Goal: Complete application form

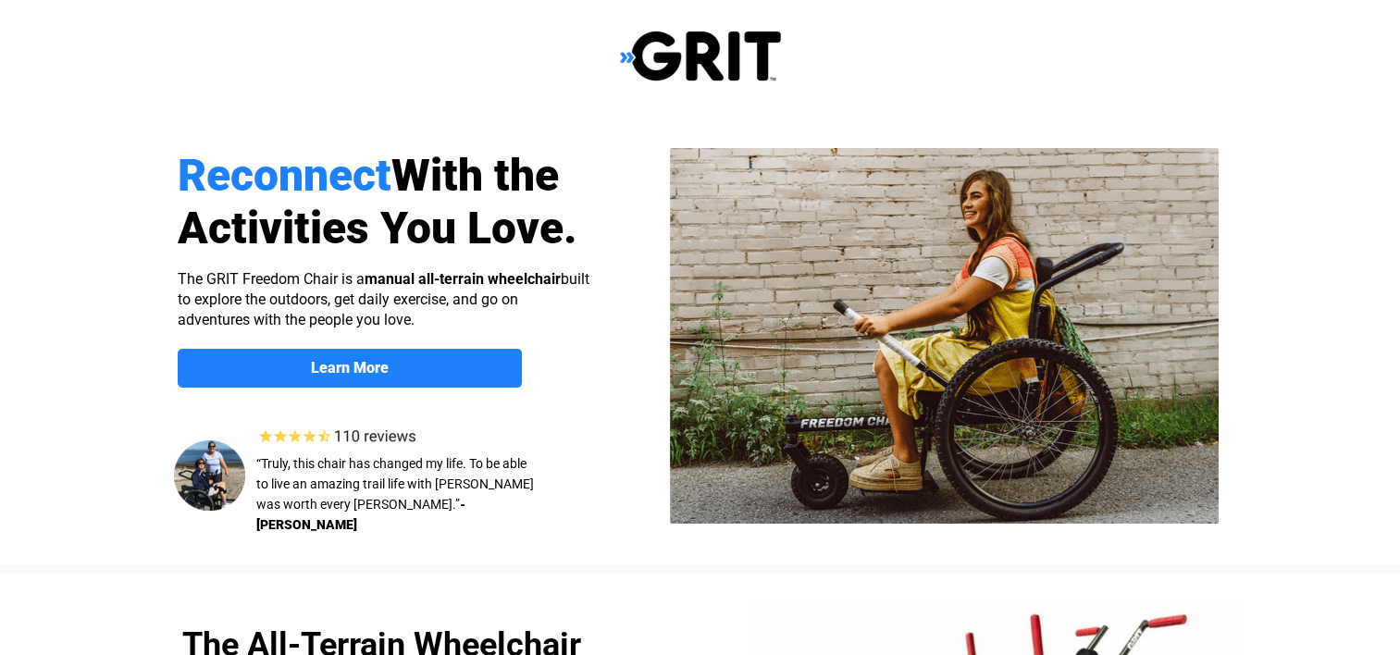
select select "US"
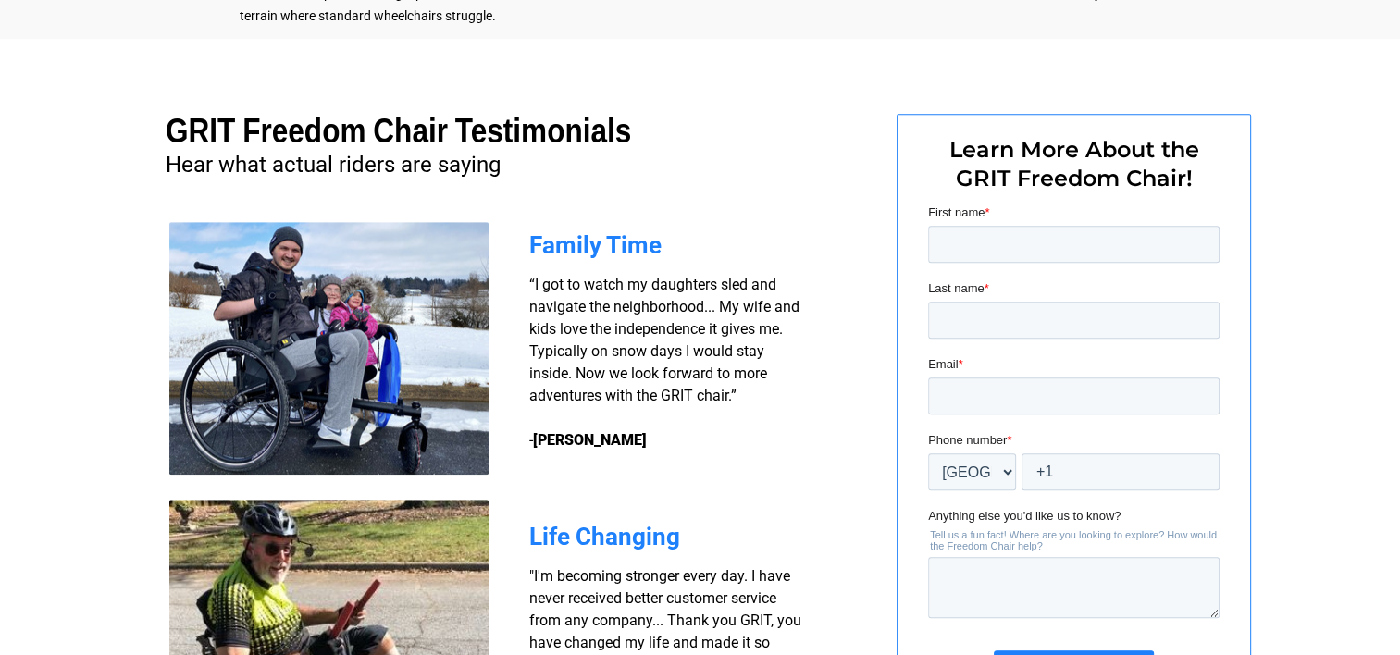
scroll to position [1333, 0]
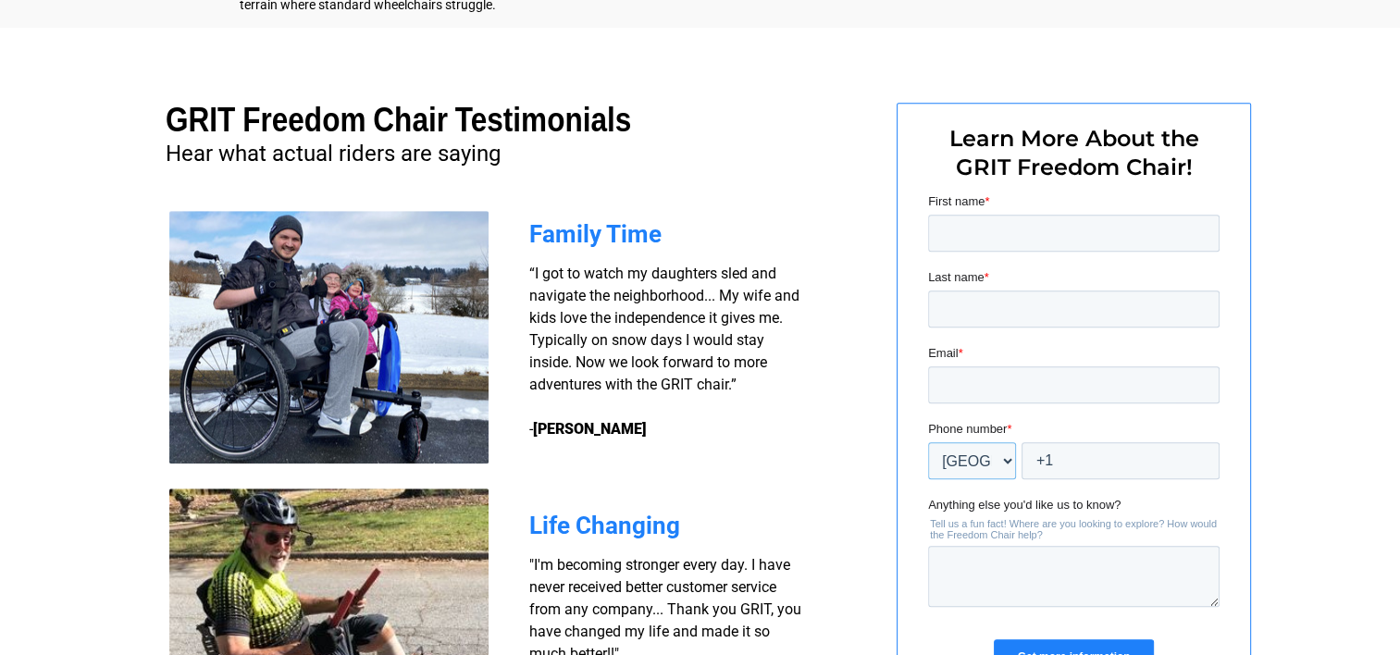
click at [1006, 460] on select "* Afghanistan (‫افغانستان‬‎) Albania (Shqipëri) Algeria (‫الجزائر‬‎) American S…" at bounding box center [971, 460] width 88 height 37
click at [878, 322] on div at bounding box center [700, 412] width 1175 height 769
click at [978, 234] on input "First name *" at bounding box center [1073, 233] width 292 height 37
type input "Christopher"
click at [961, 309] on input "Last name *" at bounding box center [1073, 309] width 292 height 37
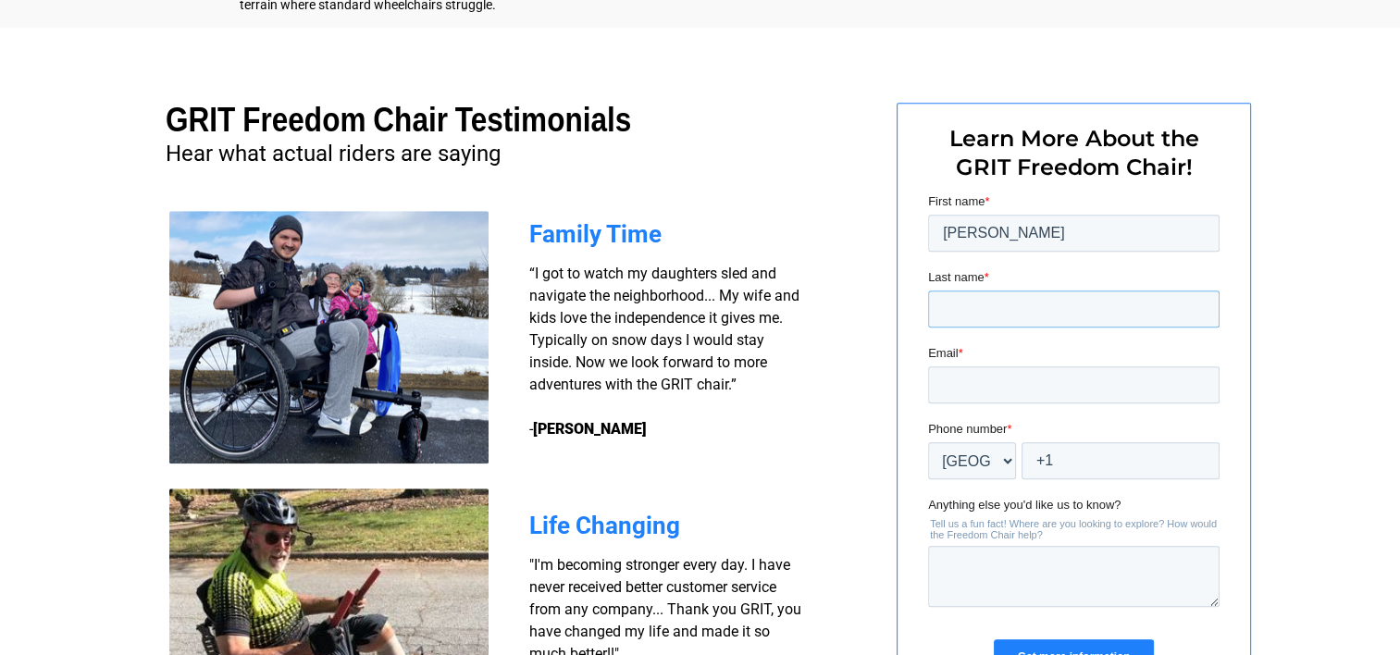
type input "Maldonado"
click at [960, 386] on input "Email *" at bounding box center [1073, 384] width 292 height 37
type input "ryepatina@gmail.com"
click at [1087, 449] on input "+1" at bounding box center [1120, 460] width 198 height 37
type input "+1 7605085086"
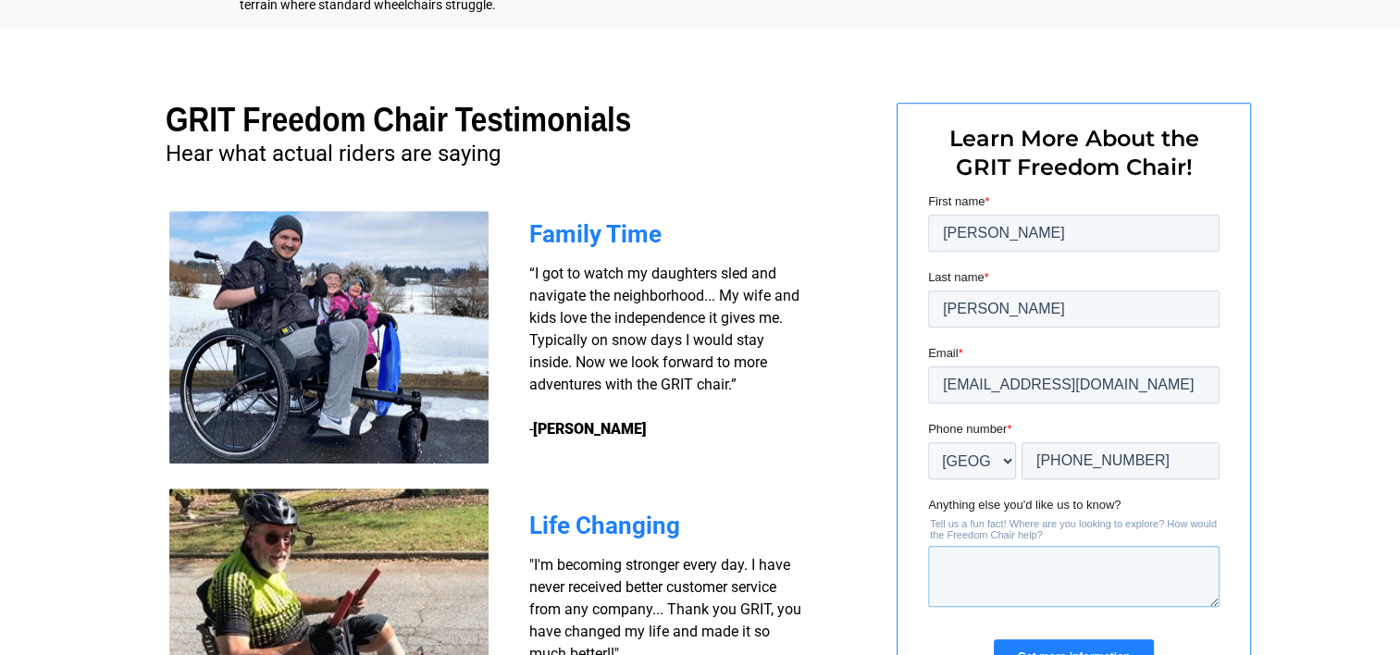
click at [962, 571] on textarea "Anything else you'd like us to know?" at bounding box center [1073, 576] width 292 height 61
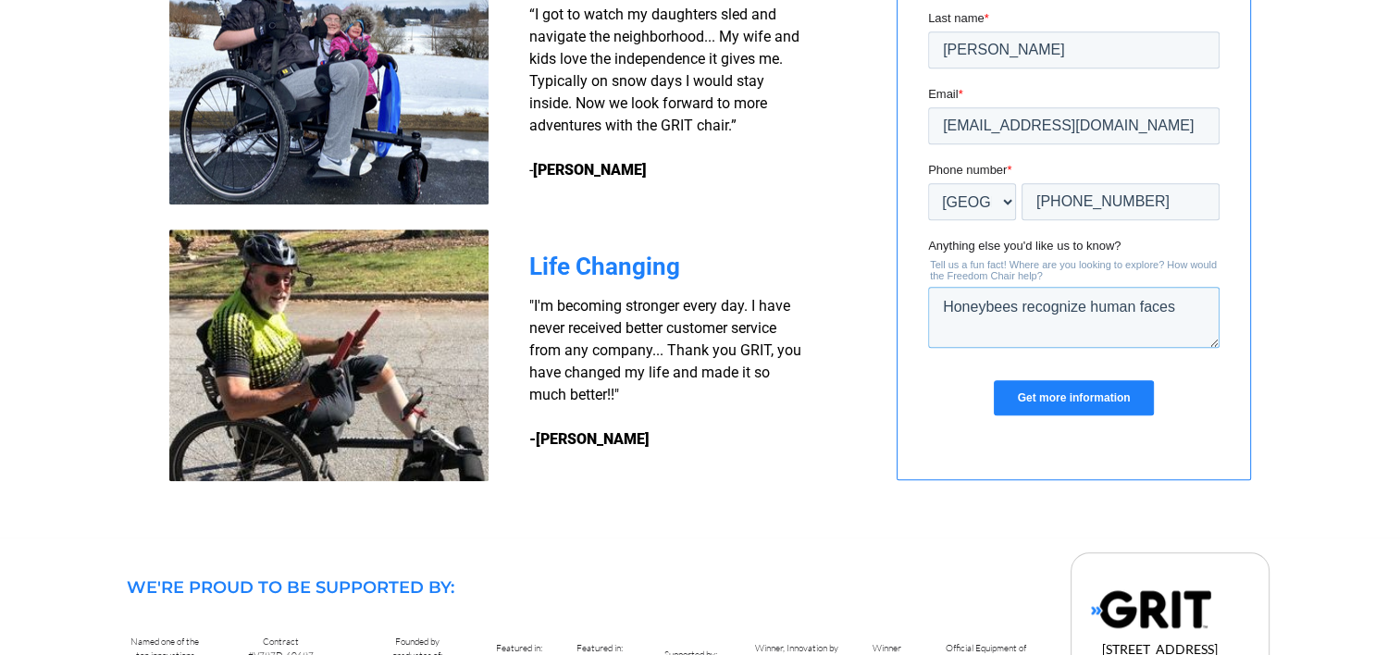
scroll to position [1595, 0]
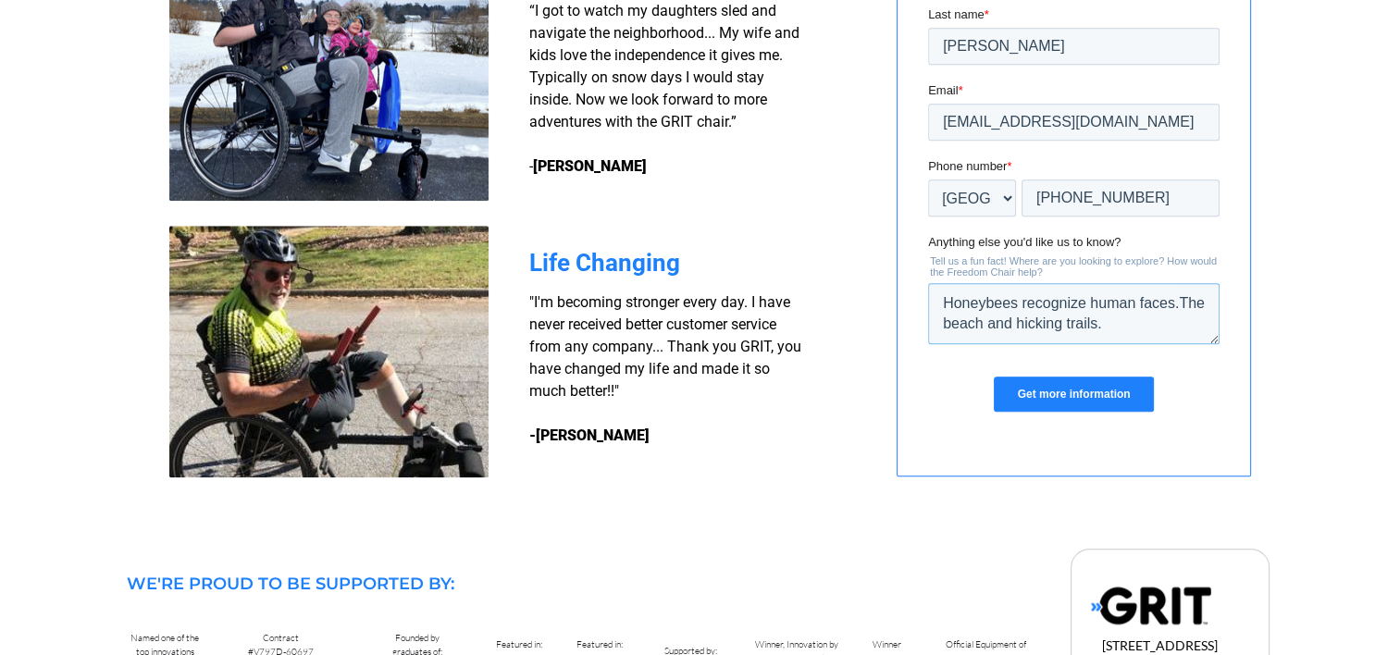
type textarea "Honeybees recognize human faces.The beach and hicking trails."
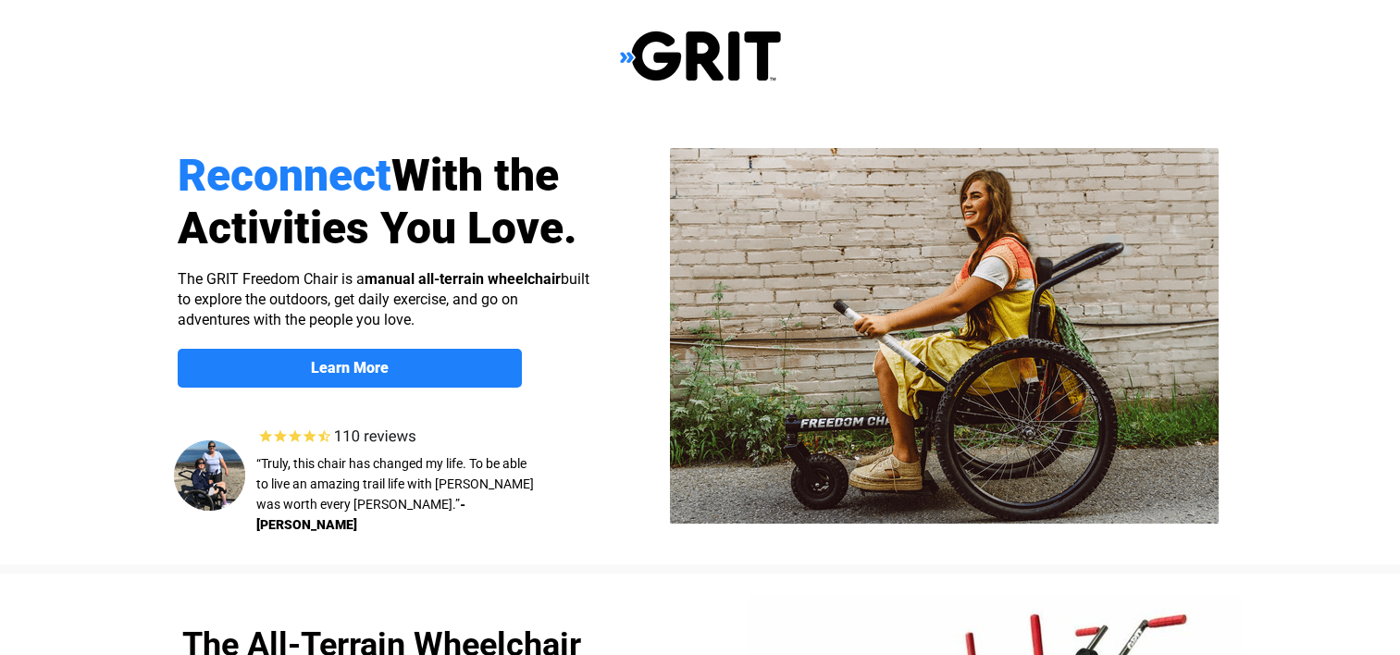
scroll to position [1595, 0]
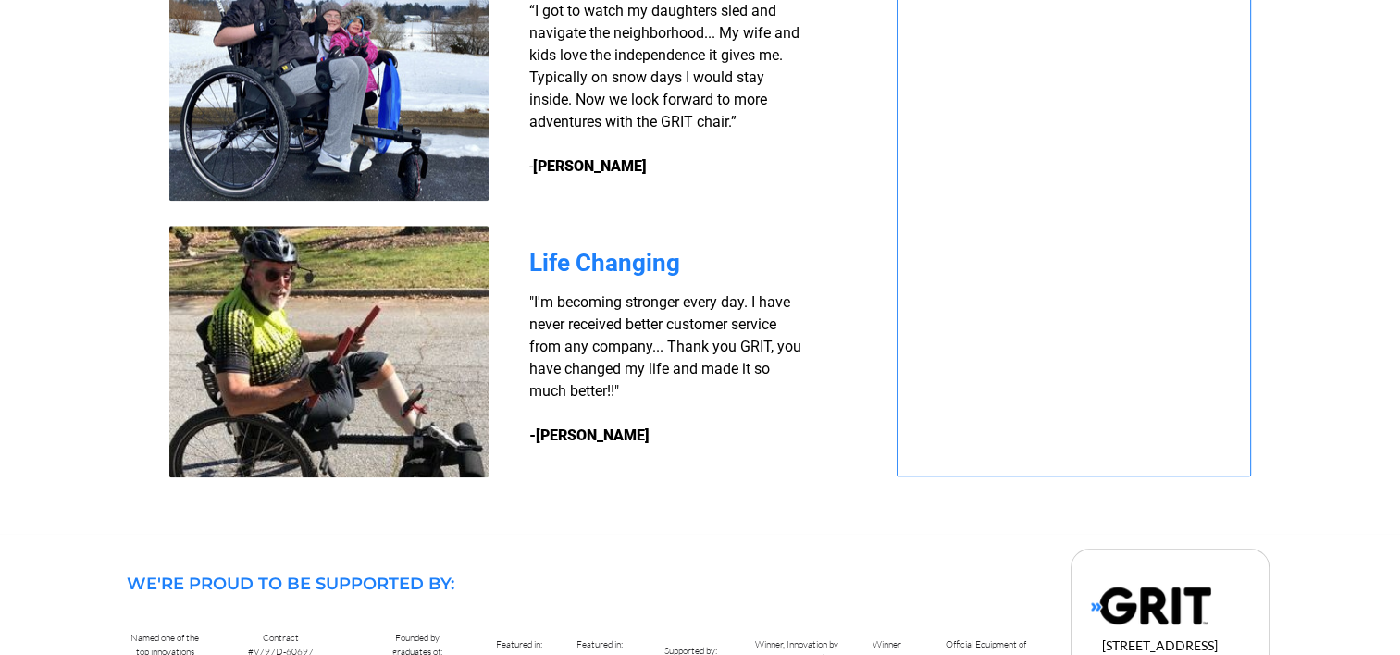
select select "US"
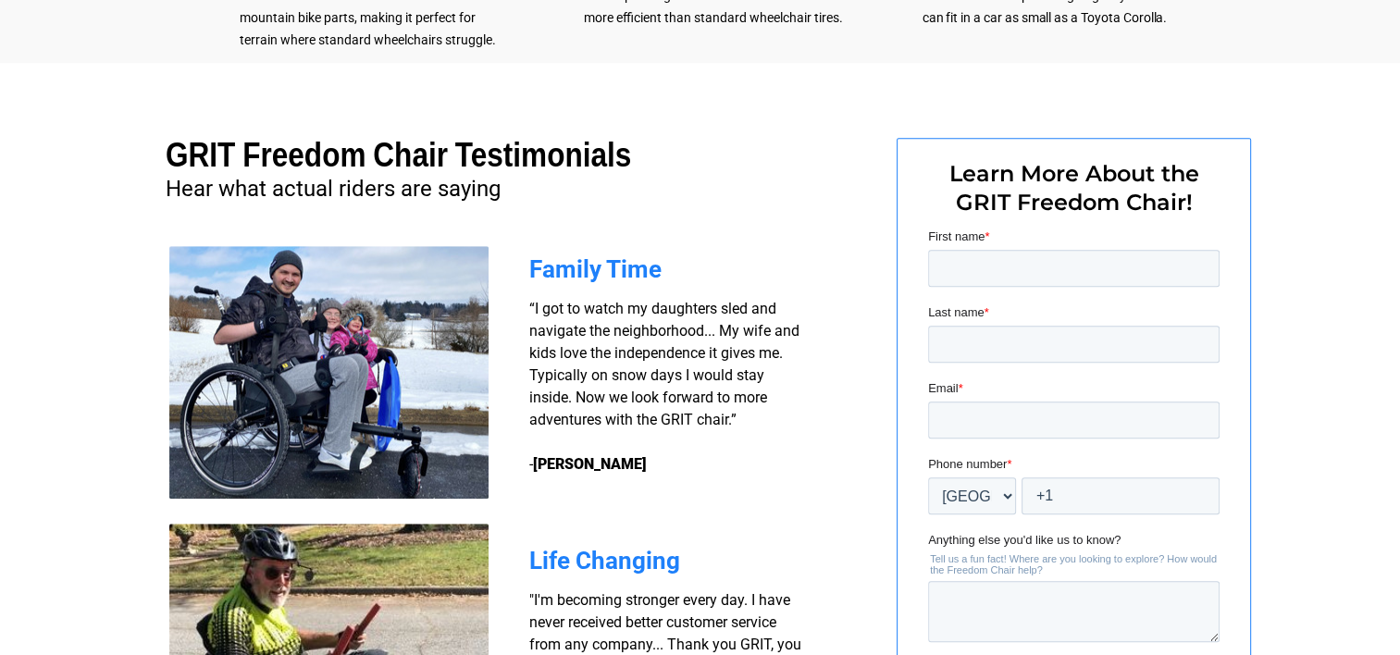
scroll to position [1299, 0]
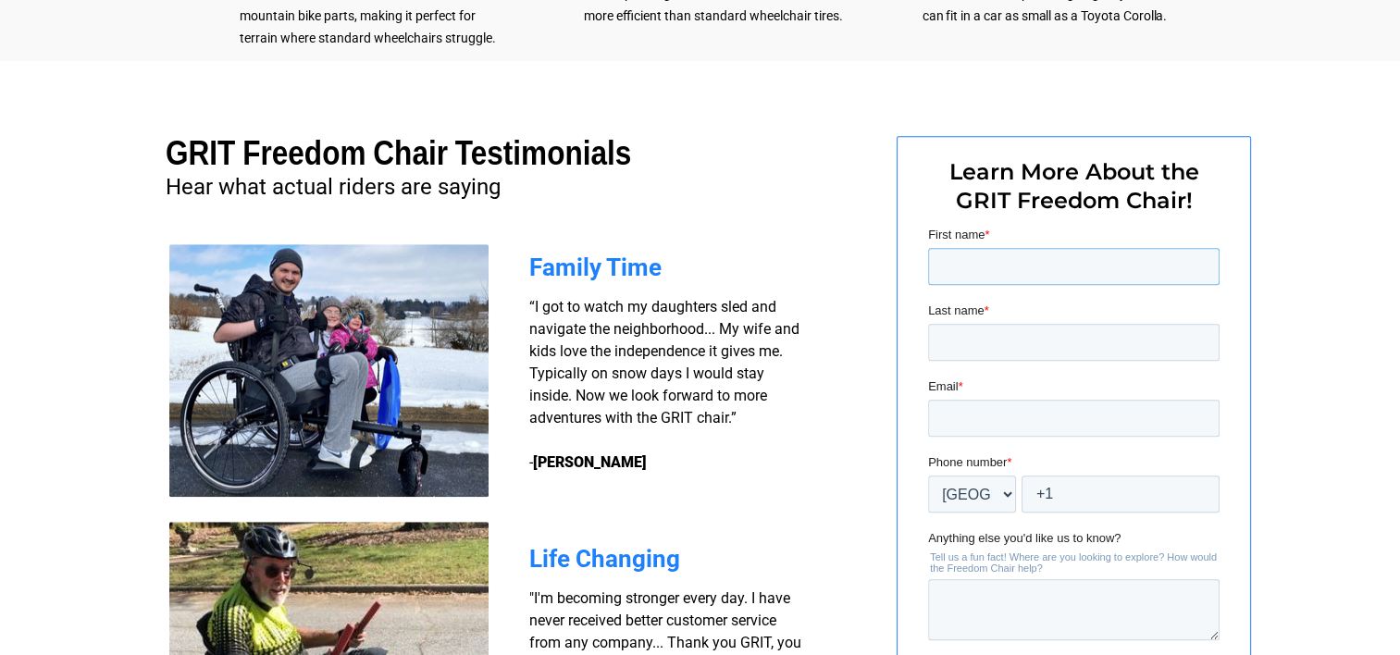
click at [952, 267] on input "First name *" at bounding box center [1073, 266] width 292 height 37
type input "Christopher"
click at [953, 364] on form "First name * Christopher Last name * Email * Phone number * * Afghanistan (‫افغ…" at bounding box center [1073, 475] width 292 height 498
click at [946, 346] on input "Last name *" at bounding box center [1073, 342] width 292 height 37
type input "Maldonado"
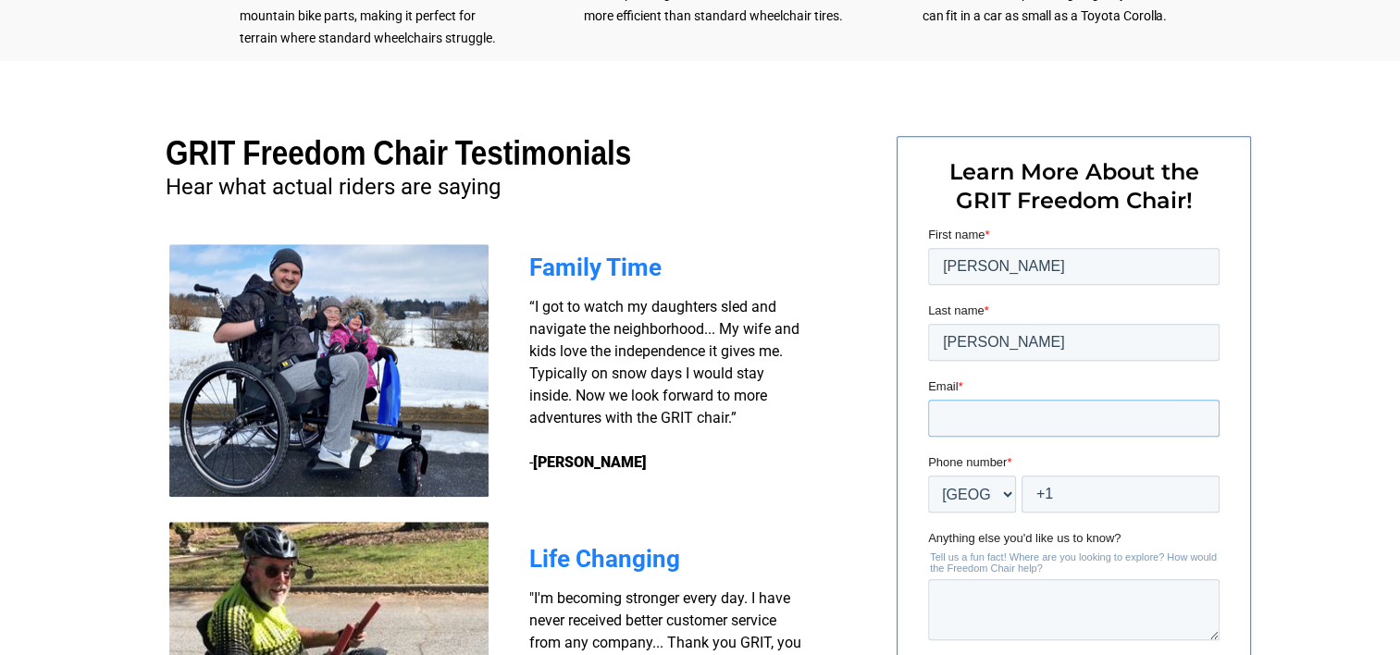
click at [967, 416] on input "Email *" at bounding box center [1073, 418] width 292 height 37
type input "ryepatina@gmail.com"
click at [1077, 496] on input "+1" at bounding box center [1120, 494] width 198 height 37
type input "+1 760-508-5086"
click at [976, 608] on textarea "Anything else you'd like us to know?" at bounding box center [1073, 609] width 292 height 61
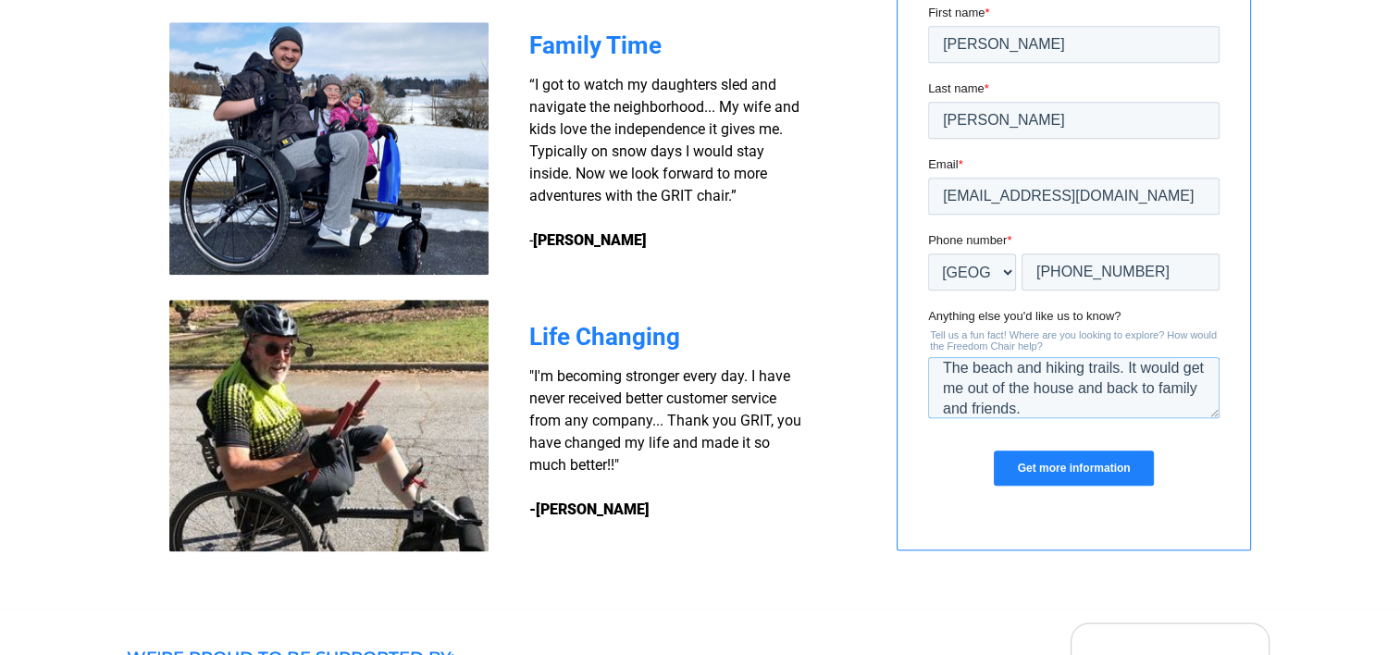
scroll to position [0, 0]
drag, startPoint x: 1271, startPoint y: 457, endPoint x: 1299, endPoint y: 474, distance: 33.2
click at [1299, 474] on div at bounding box center [700, 223] width 1400 height 769
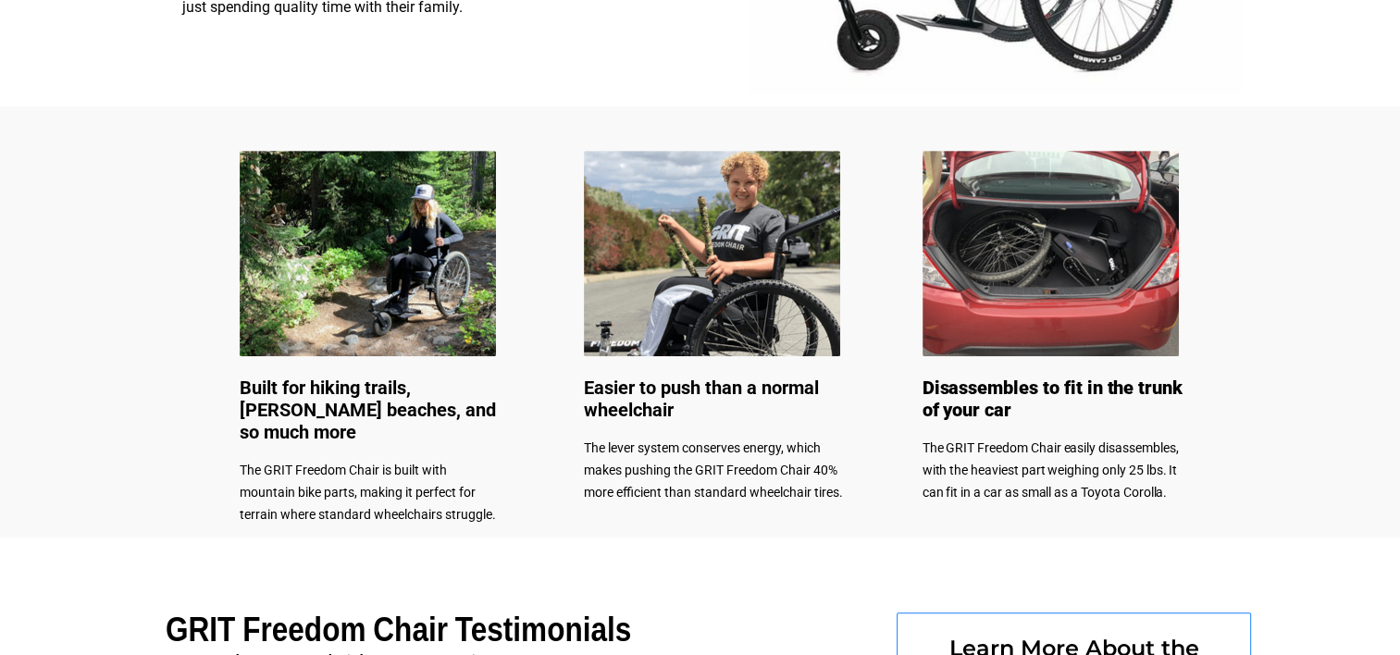
scroll to position [833, 0]
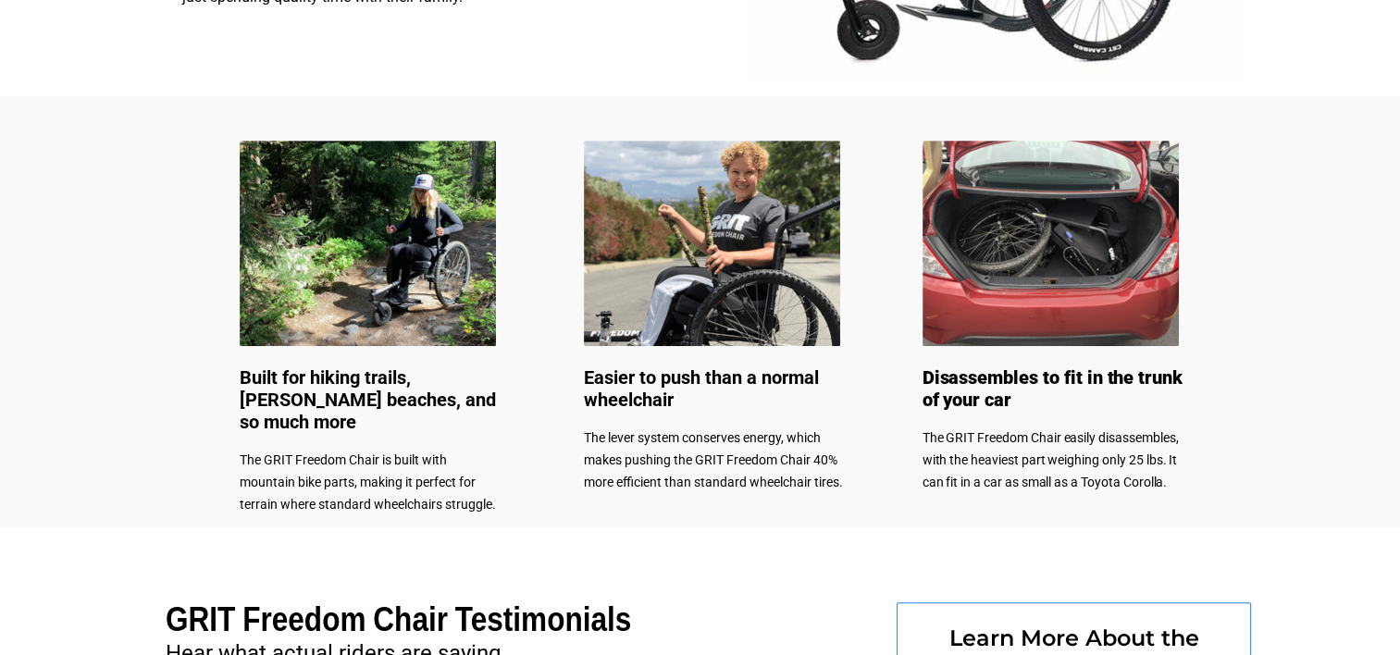
type textarea "Honeybees recognize human faces. The beach and hiking trails. It would get me o…"
click at [374, 299] on img at bounding box center [368, 243] width 256 height 205
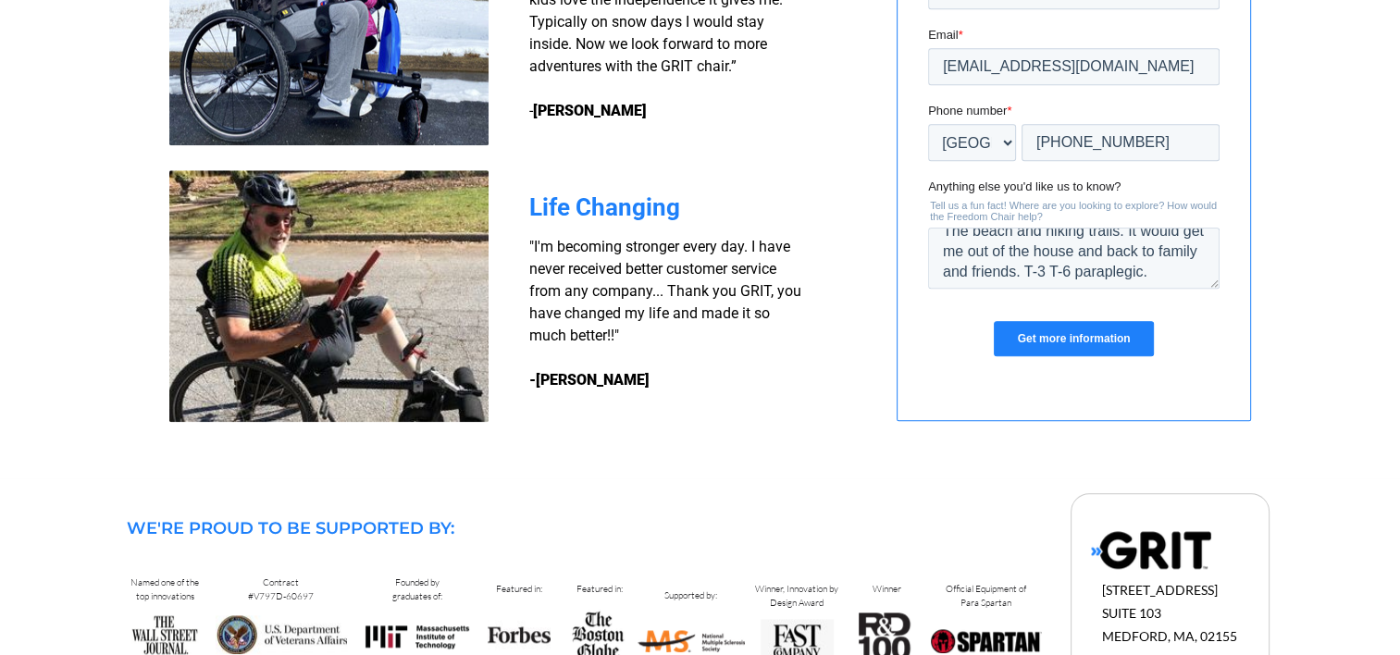
scroll to position [1654, 0]
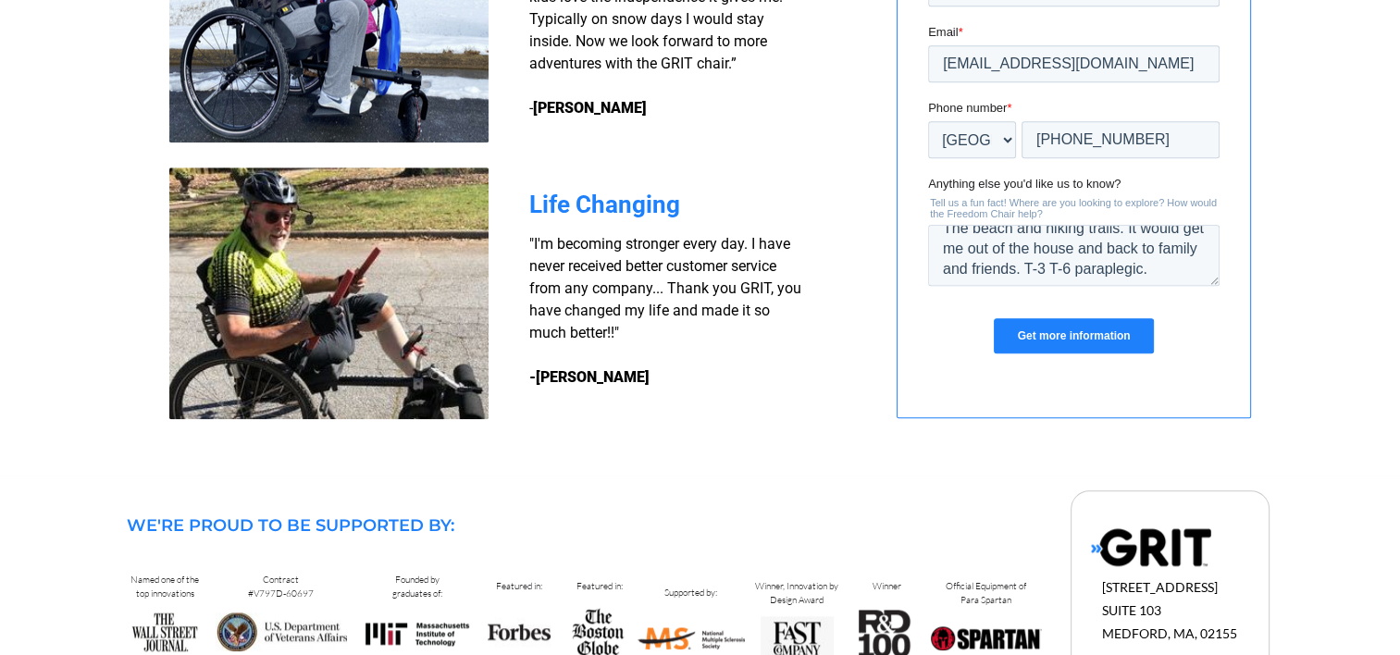
click at [1071, 339] on input "Get more information" at bounding box center [1072, 335] width 159 height 35
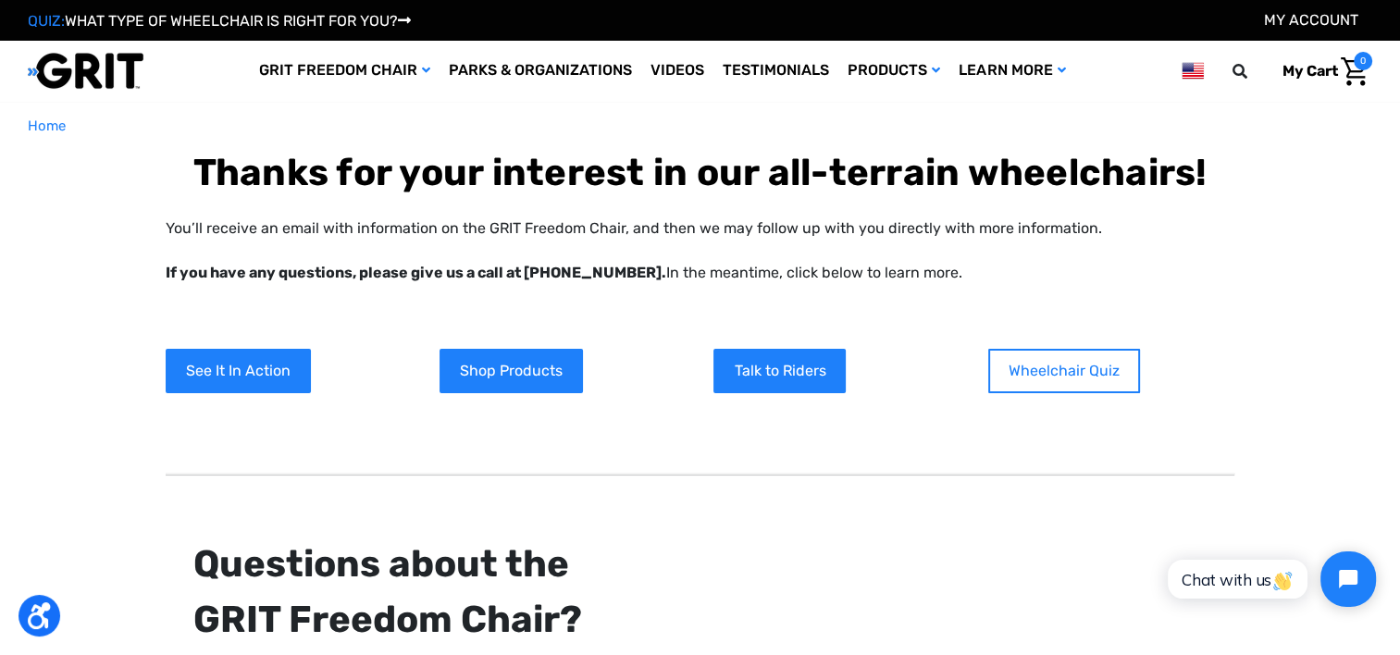
click at [1046, 366] on link "Wheelchair Quiz" at bounding box center [1064, 371] width 152 height 44
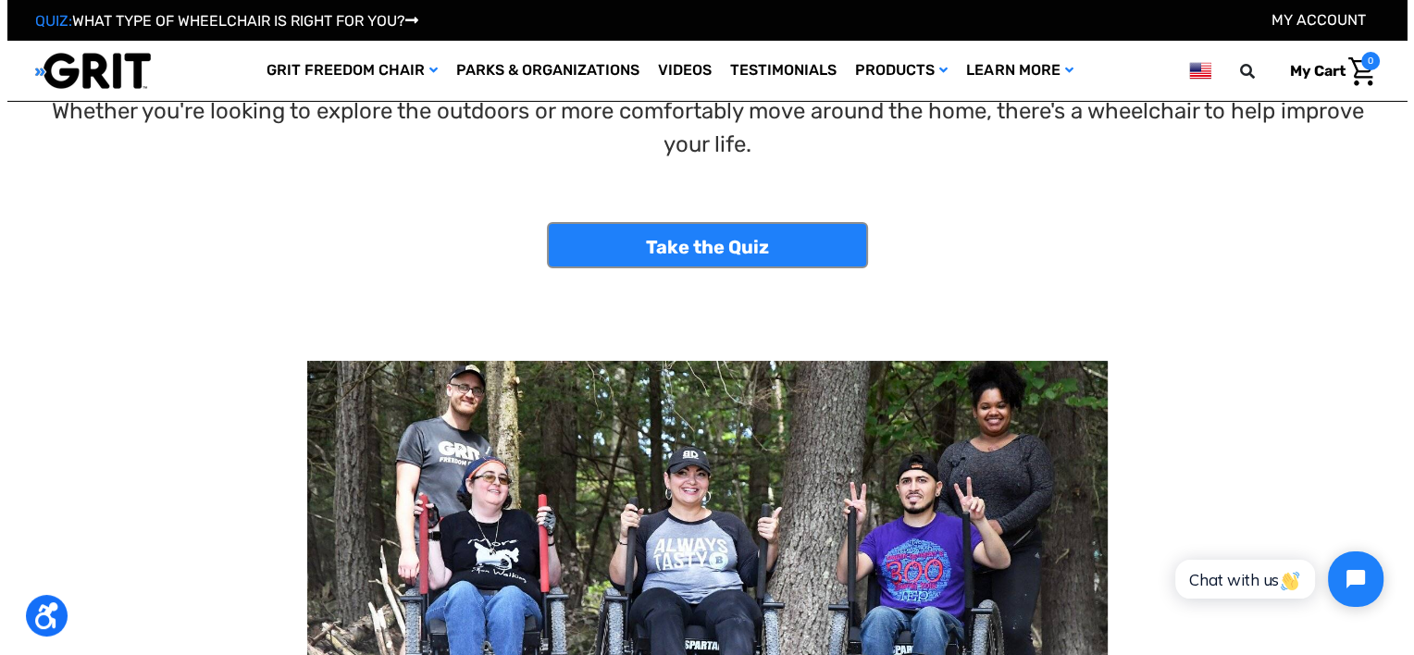
scroll to position [30, 0]
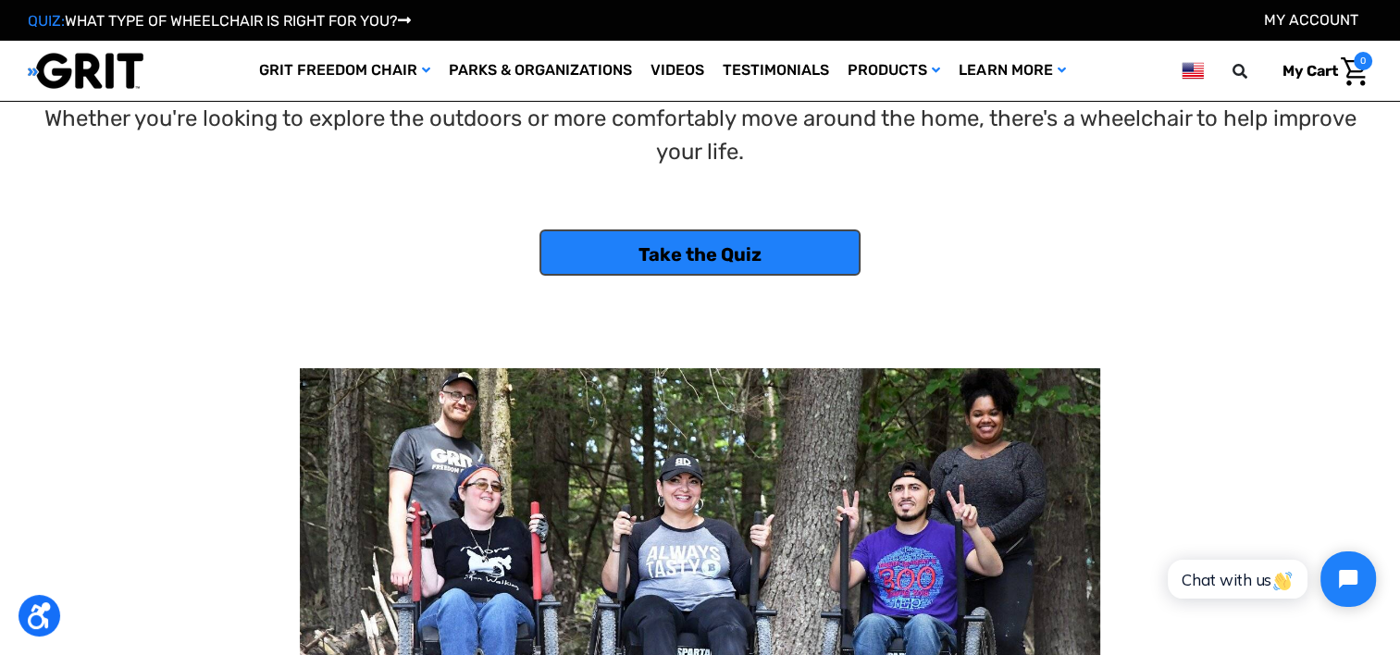
click at [739, 262] on link "Take the Quiz" at bounding box center [700, 253] width 320 height 46
